Goal: Register for event/course

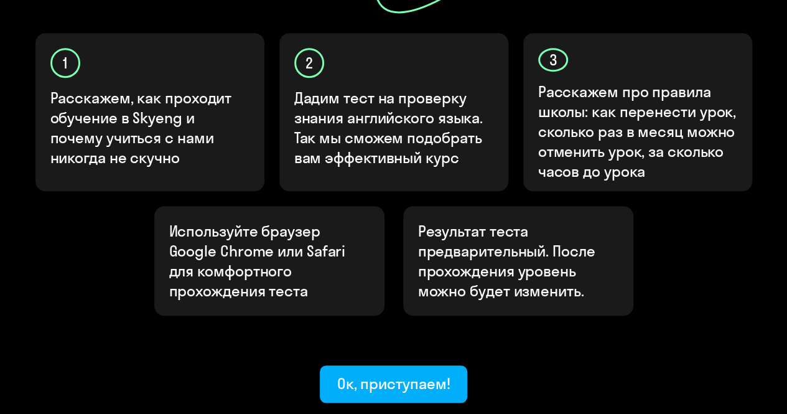
scroll to position [435, 0]
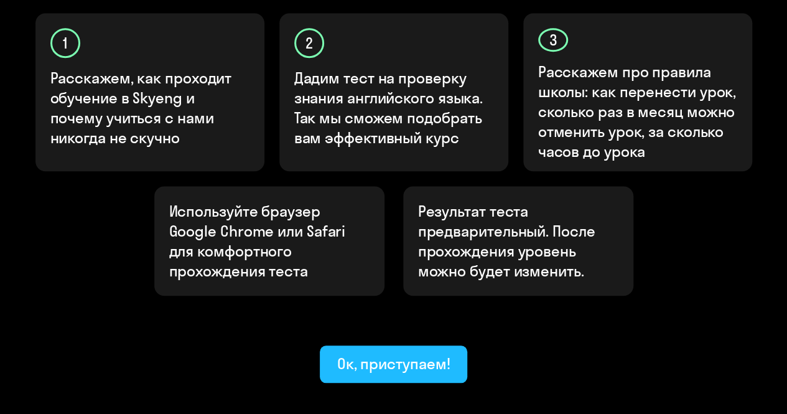
click at [391, 353] on div "Ок, приступаем!" at bounding box center [393, 363] width 113 height 20
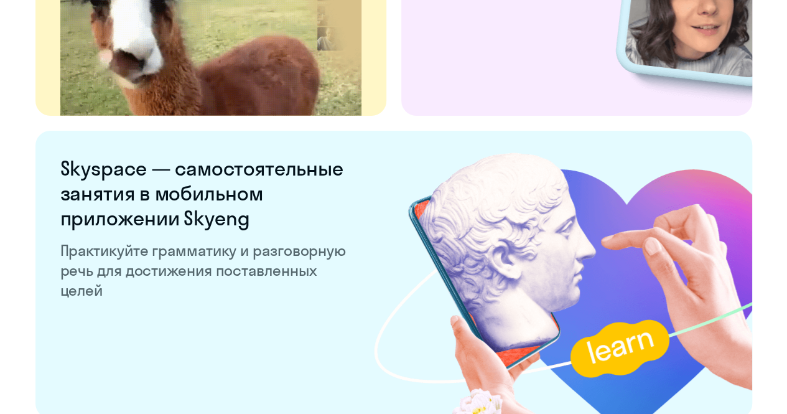
scroll to position [2426, 0]
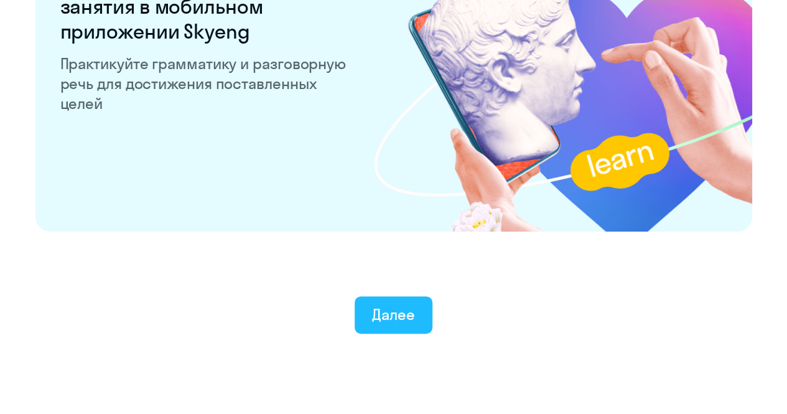
click at [397, 304] on div "Далее" at bounding box center [393, 314] width 43 height 20
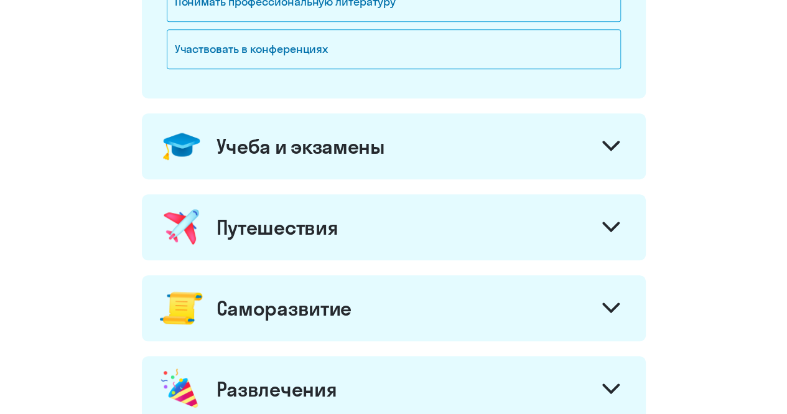
scroll to position [560, 0]
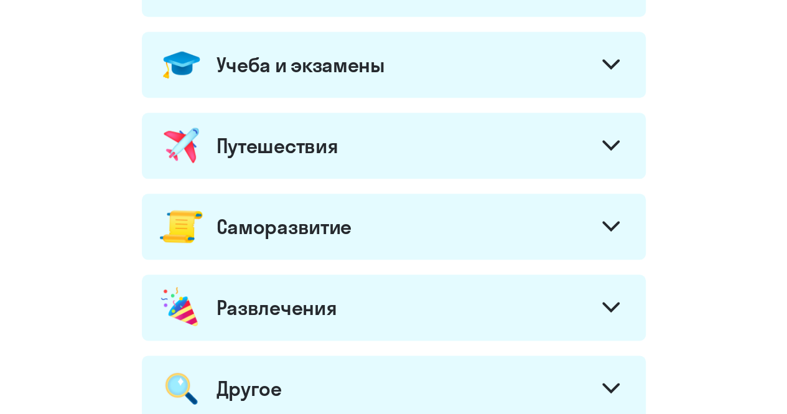
click at [613, 142] on icon at bounding box center [610, 144] width 15 height 7
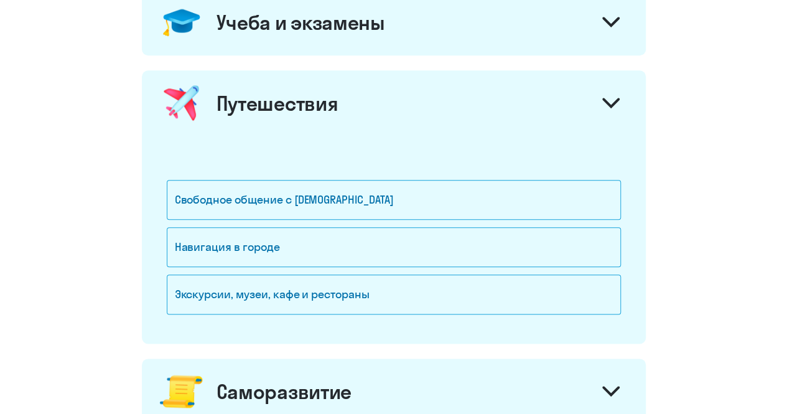
scroll to position [622, 0]
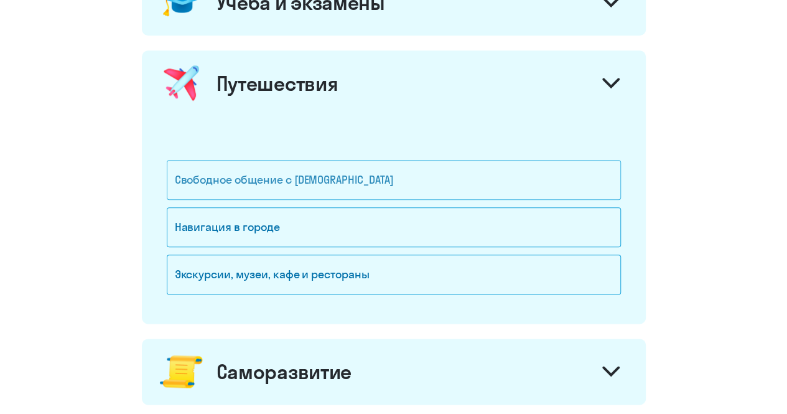
click at [400, 174] on div "Свободное общение с [DEMOGRAPHIC_DATA]" at bounding box center [394, 180] width 454 height 40
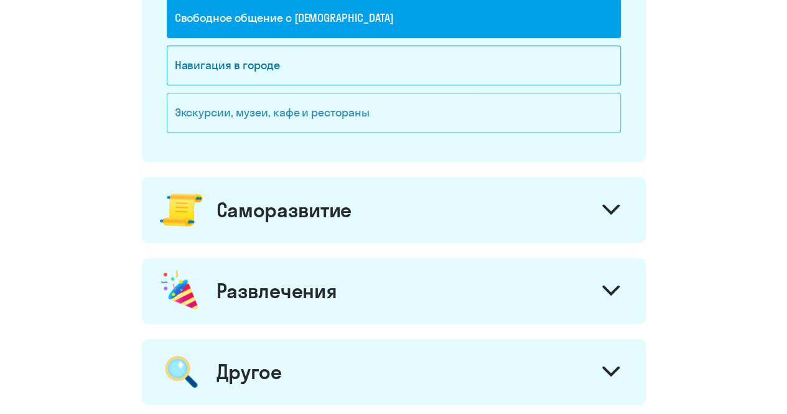
scroll to position [871, 0]
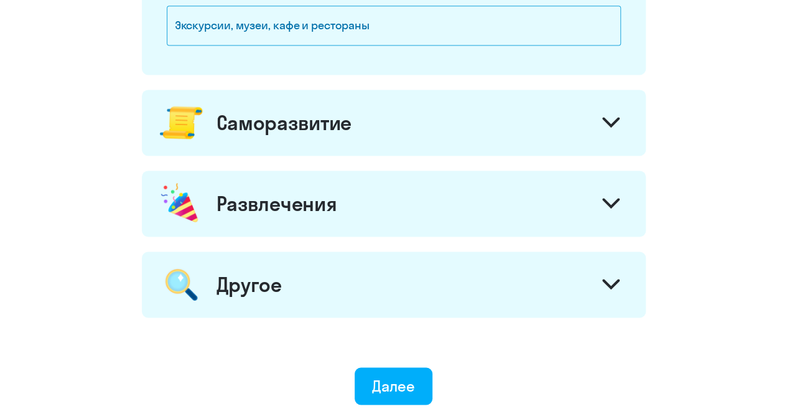
click at [607, 117] on icon at bounding box center [610, 122] width 17 height 11
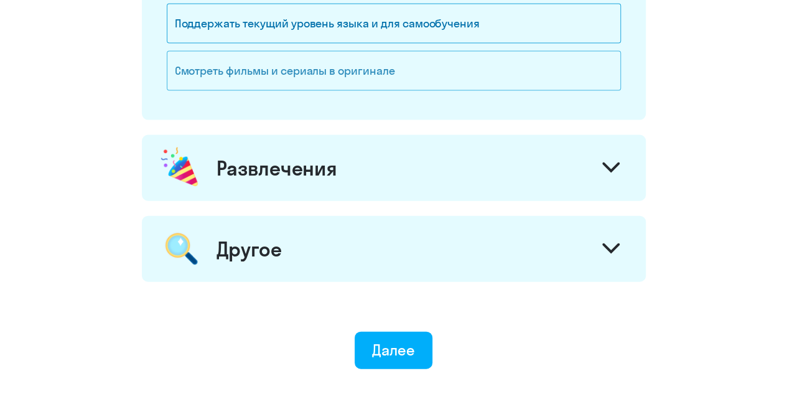
scroll to position [1306, 0]
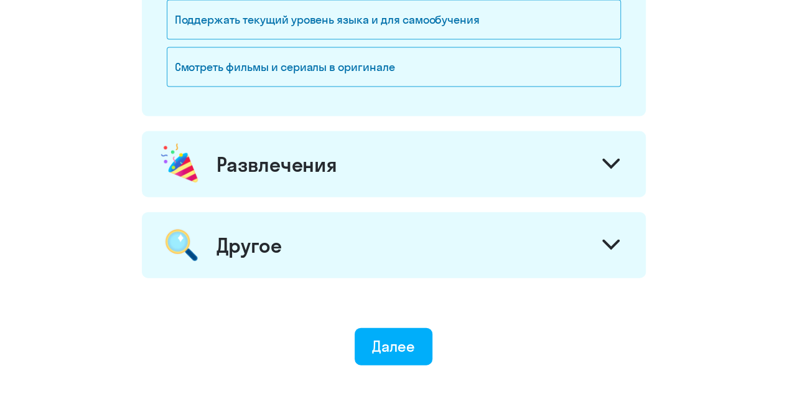
click at [608, 159] on icon at bounding box center [610, 164] width 17 height 11
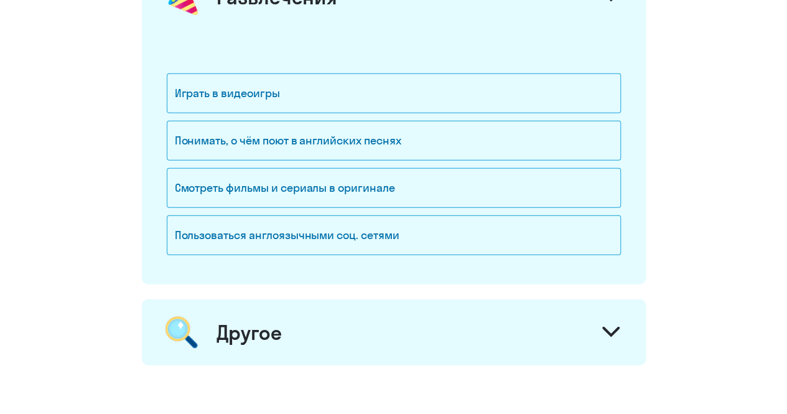
scroll to position [1493, 0]
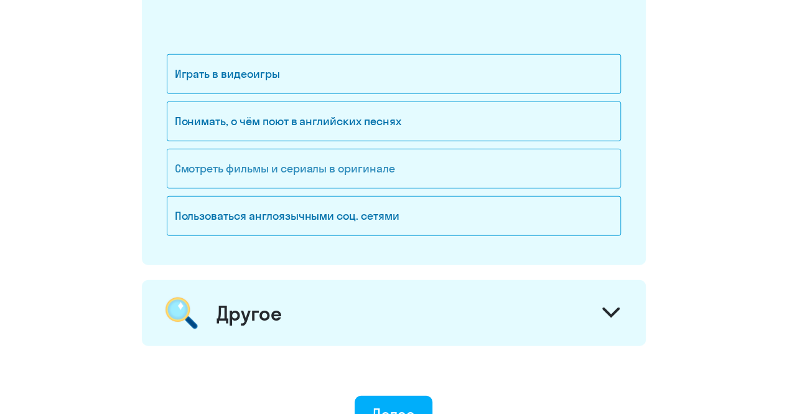
click at [415, 157] on div "Смотреть фильмы и сериалы в оригинале" at bounding box center [394, 169] width 454 height 40
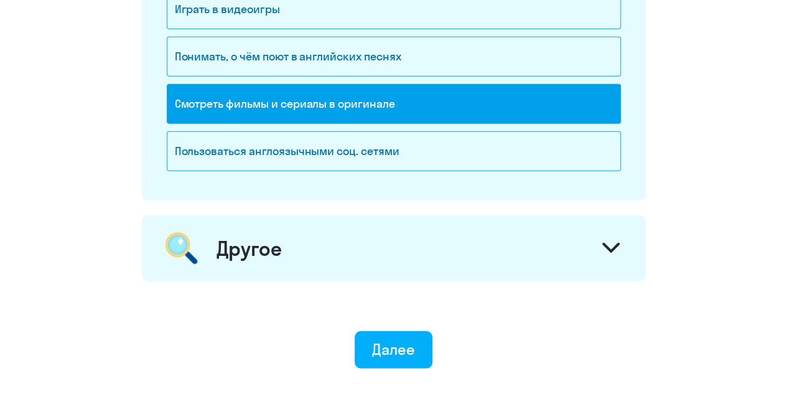
scroll to position [1617, 0]
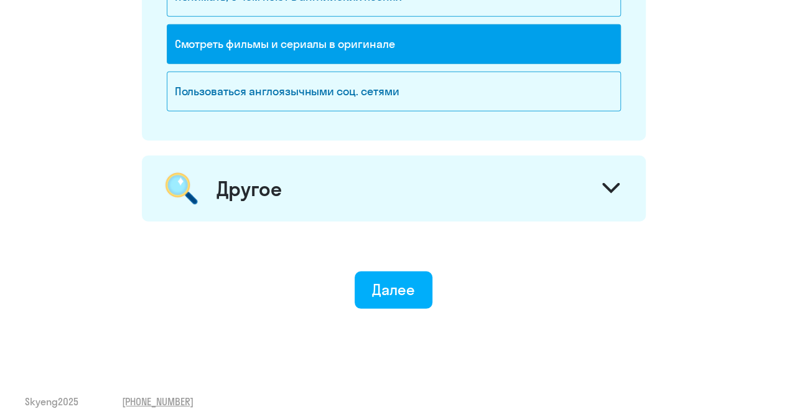
click at [610, 175] on div at bounding box center [611, 190] width 30 height 30
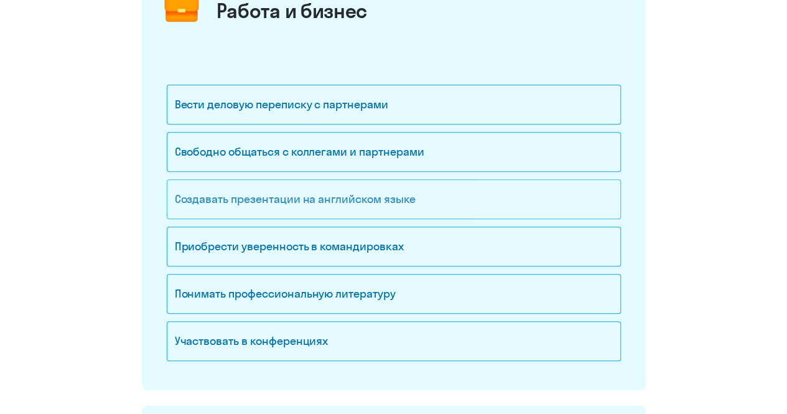
scroll to position [249, 0]
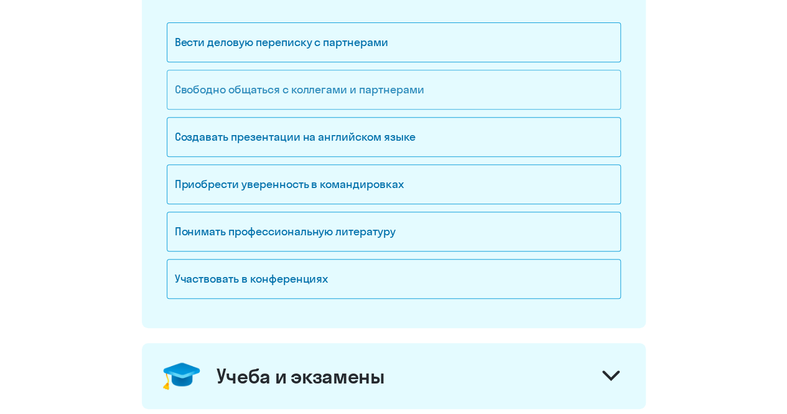
click at [440, 88] on div "Свободно общаться с коллегами и партнерами" at bounding box center [394, 90] width 454 height 40
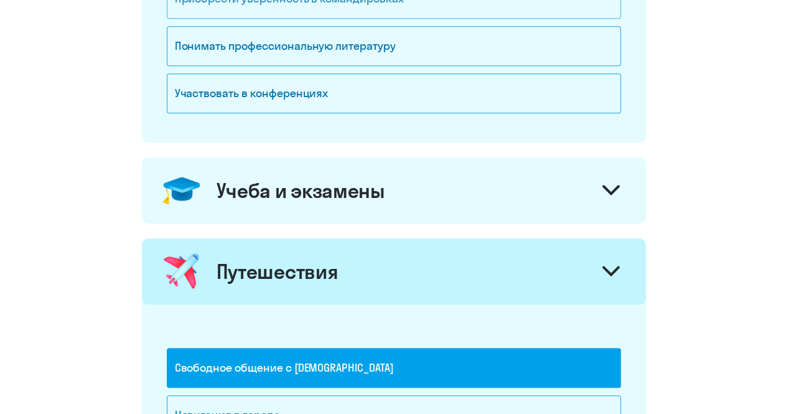
scroll to position [435, 0]
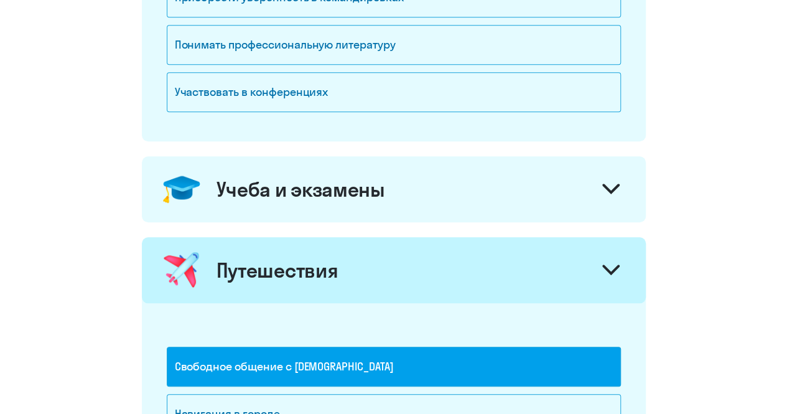
click at [608, 180] on div at bounding box center [611, 190] width 30 height 30
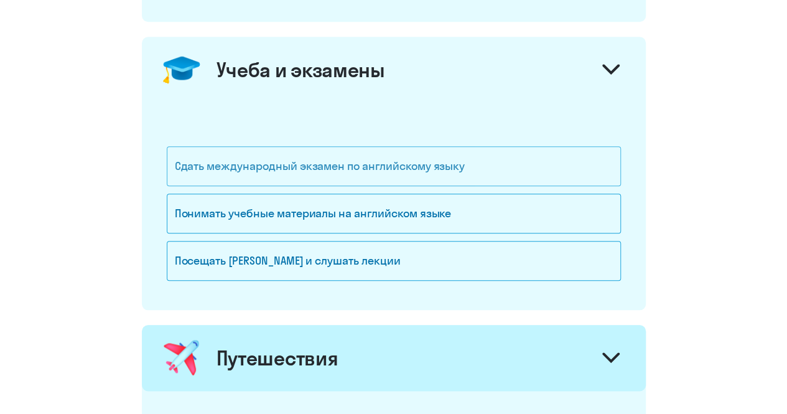
scroll to position [560, 0]
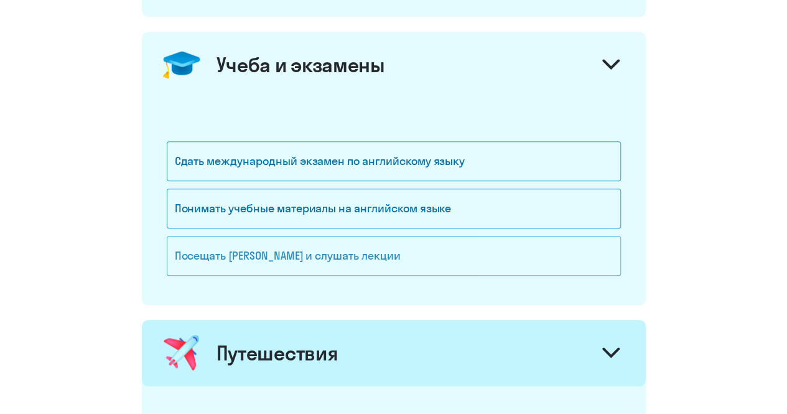
click at [386, 247] on div "Посещать [PERSON_NAME] и слушать лекции" at bounding box center [394, 256] width 454 height 40
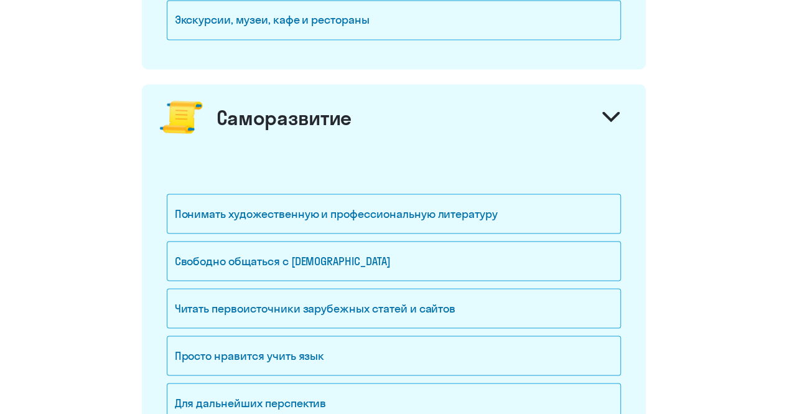
scroll to position [1120, 0]
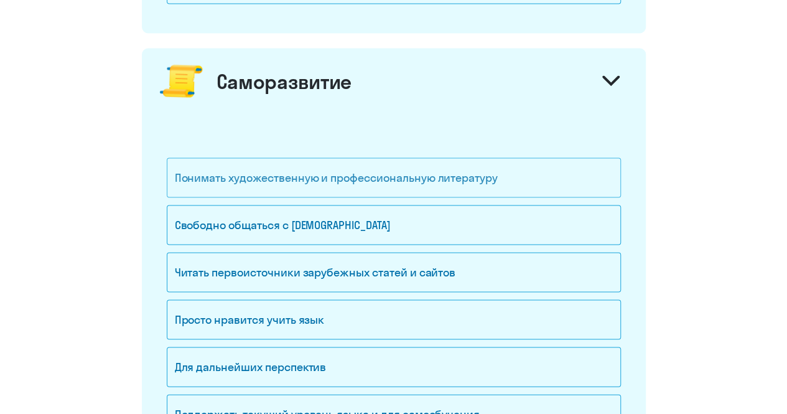
click at [463, 167] on div "Понимать художественную и профессиональную литературу" at bounding box center [394, 177] width 454 height 40
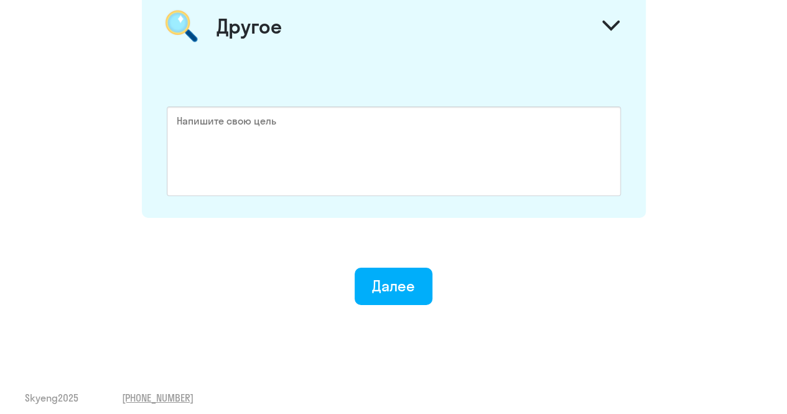
scroll to position [1987, 0]
click at [397, 278] on div "Далее" at bounding box center [393, 286] width 43 height 20
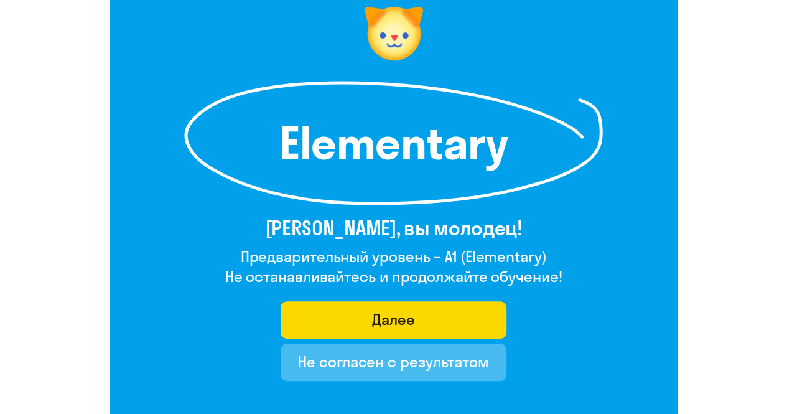
scroll to position [124, 0]
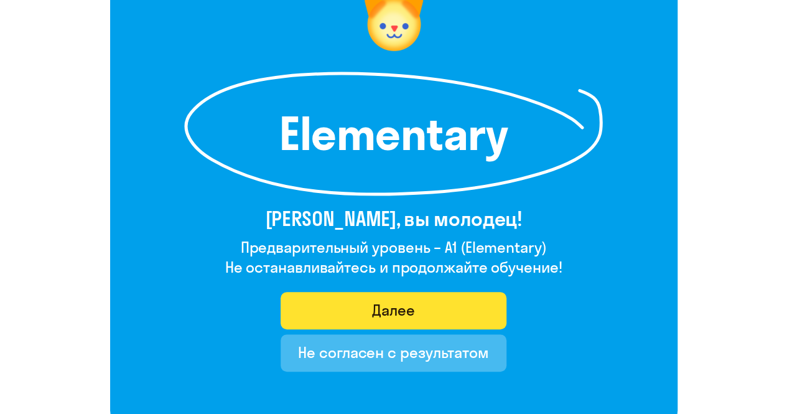
click at [398, 308] on div "Далее" at bounding box center [393, 310] width 43 height 20
